Goal: Task Accomplishment & Management: Manage account settings

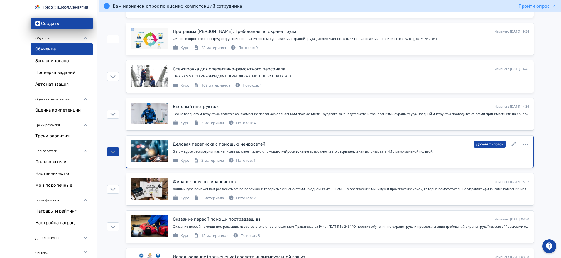
scroll to position [183, 0]
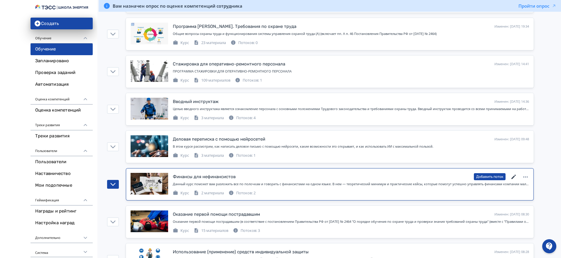
click at [512, 174] on icon at bounding box center [513, 176] width 7 height 7
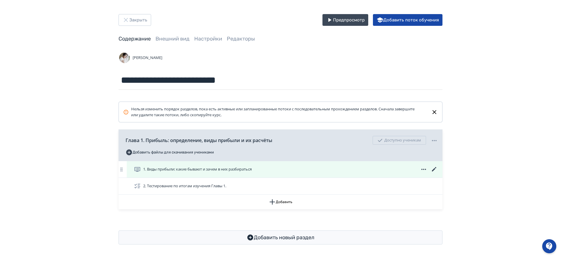
click at [184, 167] on span "1. Виды прибыли: какие бывают и зачем в них разбираться" at bounding box center [197, 169] width 109 height 6
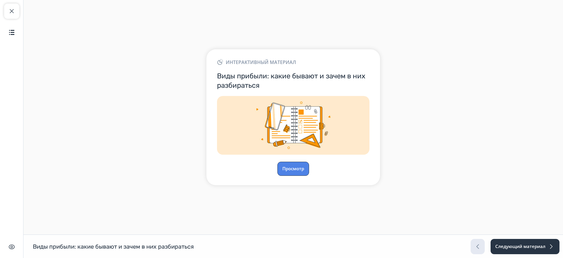
click at [285, 167] on button "Просмотр" at bounding box center [293, 169] width 32 height 14
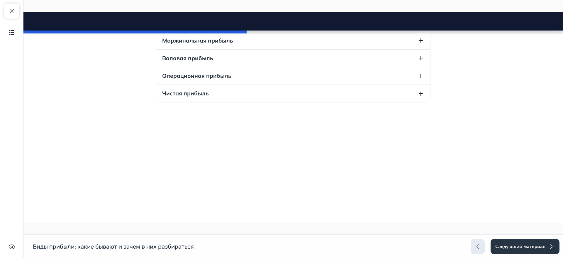
scroll to position [806, 0]
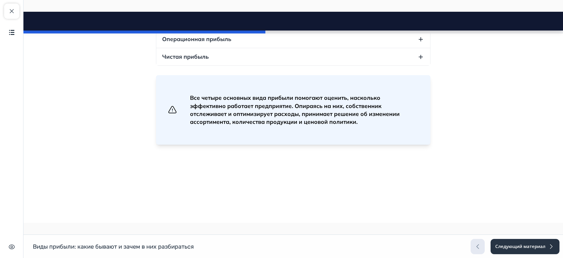
click at [421, 7] on icon "button" at bounding box center [420, 3] width 7 height 7
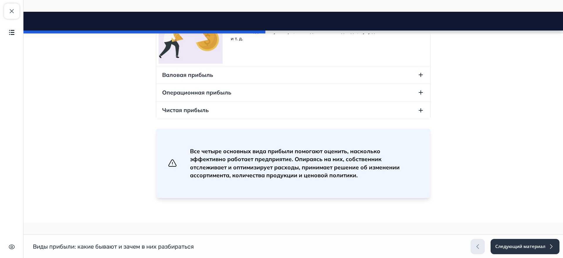
click at [421, 7] on icon "button" at bounding box center [420, 3] width 7 height 7
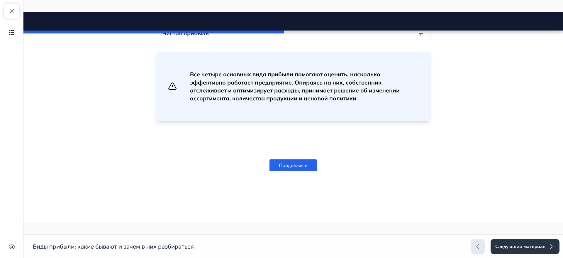
scroll to position [944, 0]
click at [298, 168] on button "Продолжить" at bounding box center [293, 165] width 48 height 12
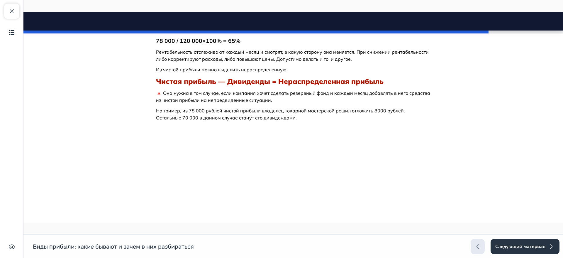
scroll to position [2191, 0]
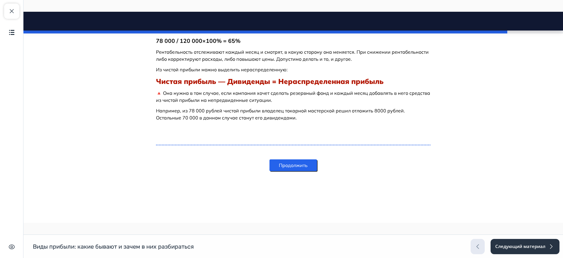
click at [285, 166] on button "Продолжить" at bounding box center [293, 165] width 48 height 12
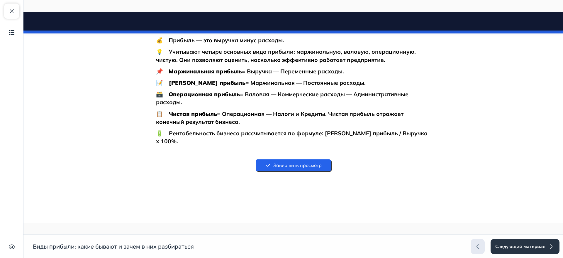
scroll to position [2462, 0]
click at [307, 165] on button "Завершить просмотр" at bounding box center [293, 165] width 75 height 12
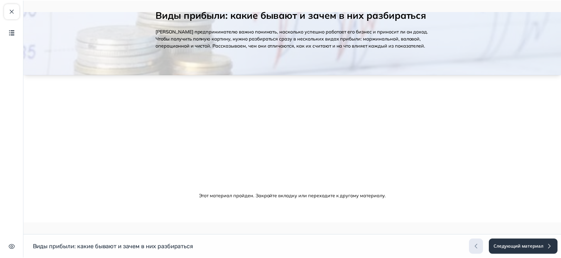
scroll to position [44, 0]
click at [538, 243] on button "Следующий материал" at bounding box center [525, 246] width 70 height 15
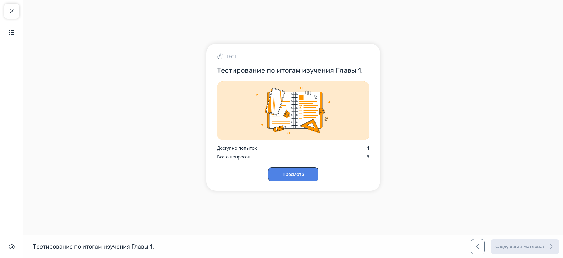
click at [303, 172] on button "Просмотр" at bounding box center [293, 174] width 50 height 14
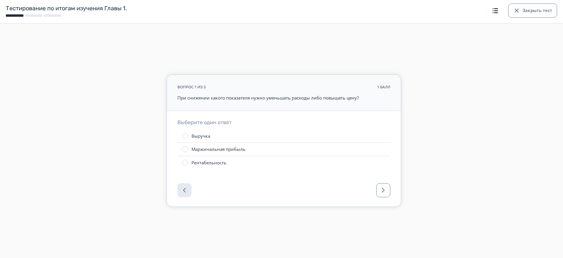
click at [185, 160] on div at bounding box center [185, 163] width 6 height 6
click at [387, 188] on span "button" at bounding box center [383, 190] width 7 height 7
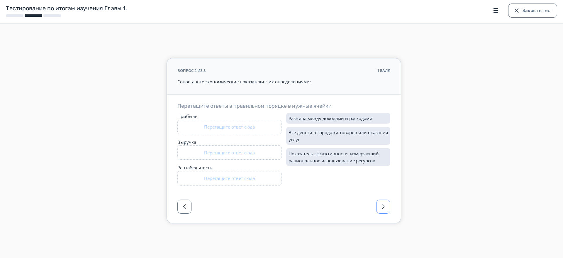
click at [384, 209] on span "button" at bounding box center [383, 206] width 7 height 7
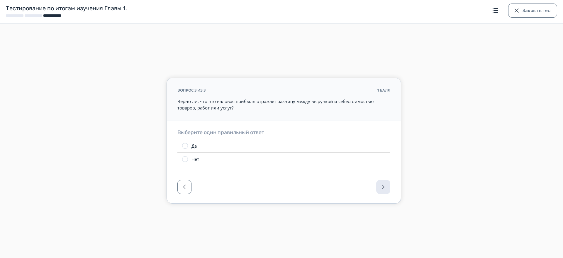
click at [383, 187] on div at bounding box center [284, 188] width 234 height 29
click at [382, 187] on div at bounding box center [284, 188] width 234 height 29
click at [188, 146] on label "Да" at bounding box center [283, 145] width 213 height 13
click at [387, 184] on div at bounding box center [284, 188] width 234 height 29
click at [383, 184] on div at bounding box center [284, 188] width 234 height 29
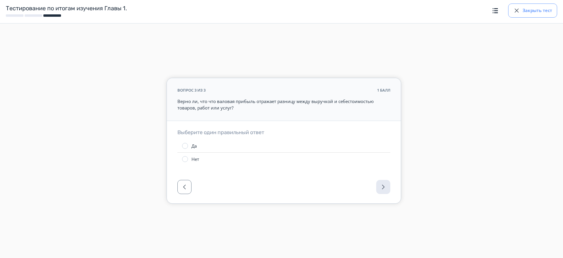
click at [534, 10] on button "Закрыть тест" at bounding box center [532, 11] width 49 height 14
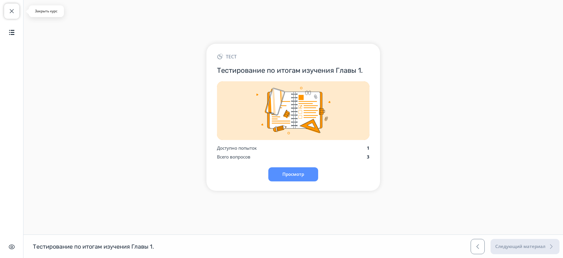
click at [17, 14] on button "Закрыть курс" at bounding box center [11, 11] width 15 height 15
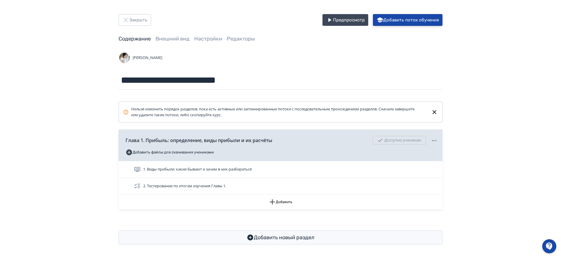
click at [415, 21] on button "Добавить поток обучения" at bounding box center [408, 20] width 70 height 12
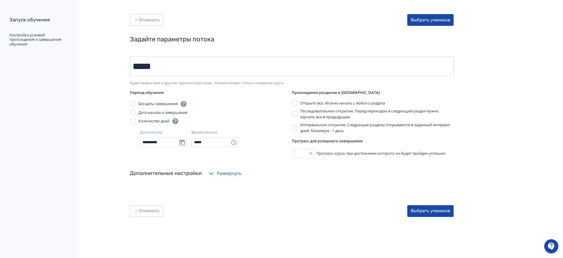
click at [227, 60] on input "****" at bounding box center [292, 66] width 324 height 19
type input "****"
click at [149, 21] on button "Отменить" at bounding box center [146, 20] width 33 height 12
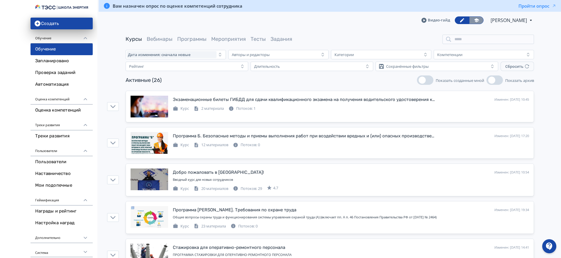
click at [469, 17] on link at bounding box center [476, 20] width 14 height 8
